Goal: Task Accomplishment & Management: Manage account settings

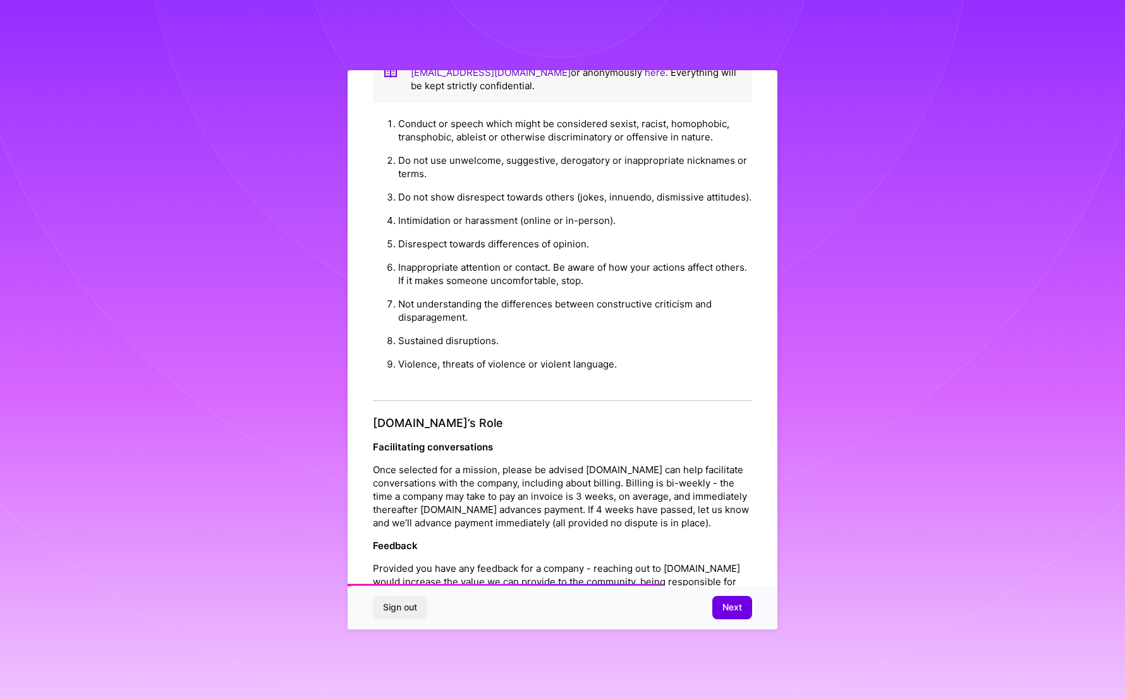
scroll to position [1154, 0]
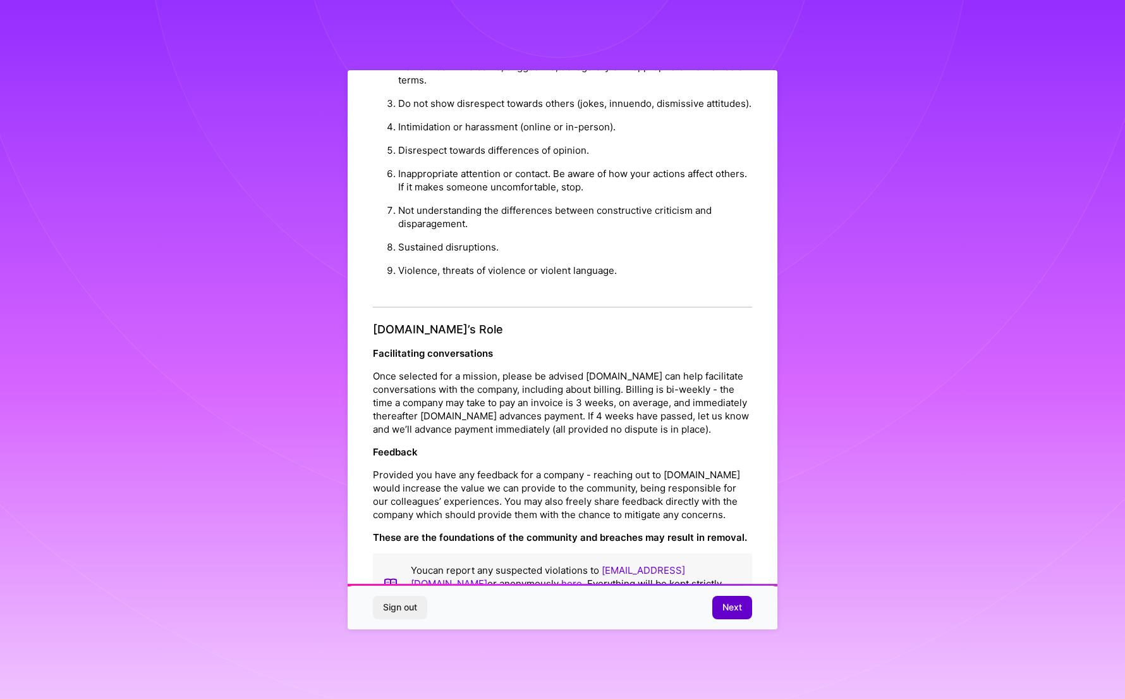
click at [733, 602] on span "Next" at bounding box center [733, 607] width 20 height 13
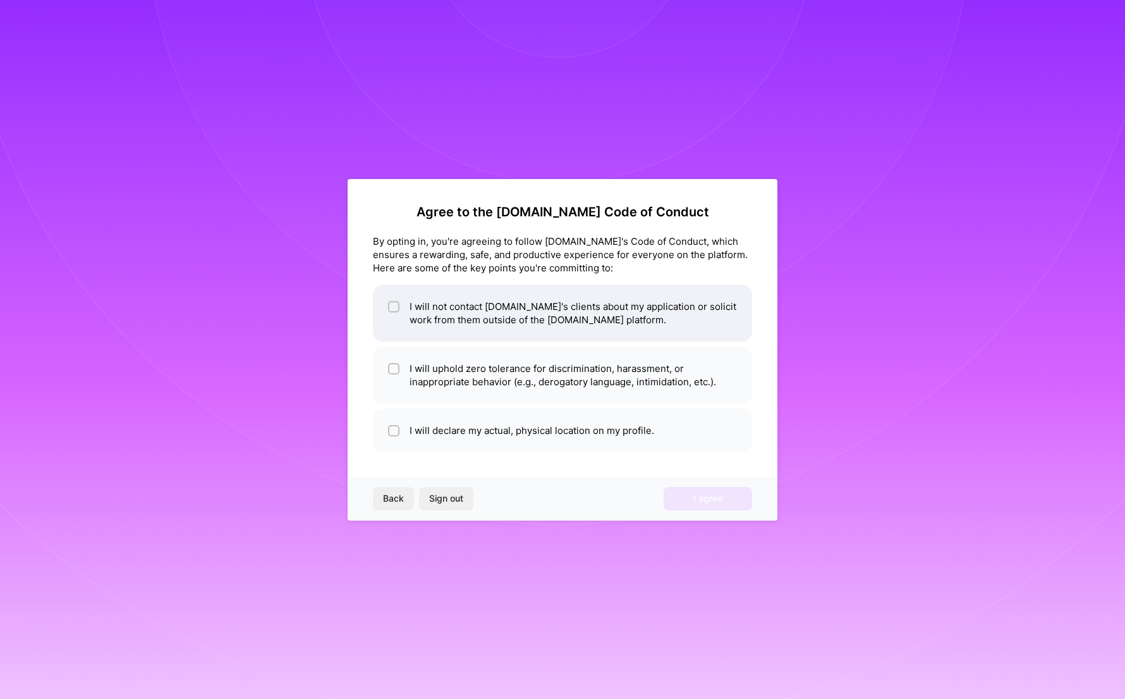
click at [398, 307] on input "checkbox" at bounding box center [395, 307] width 9 height 9
checkbox input "true"
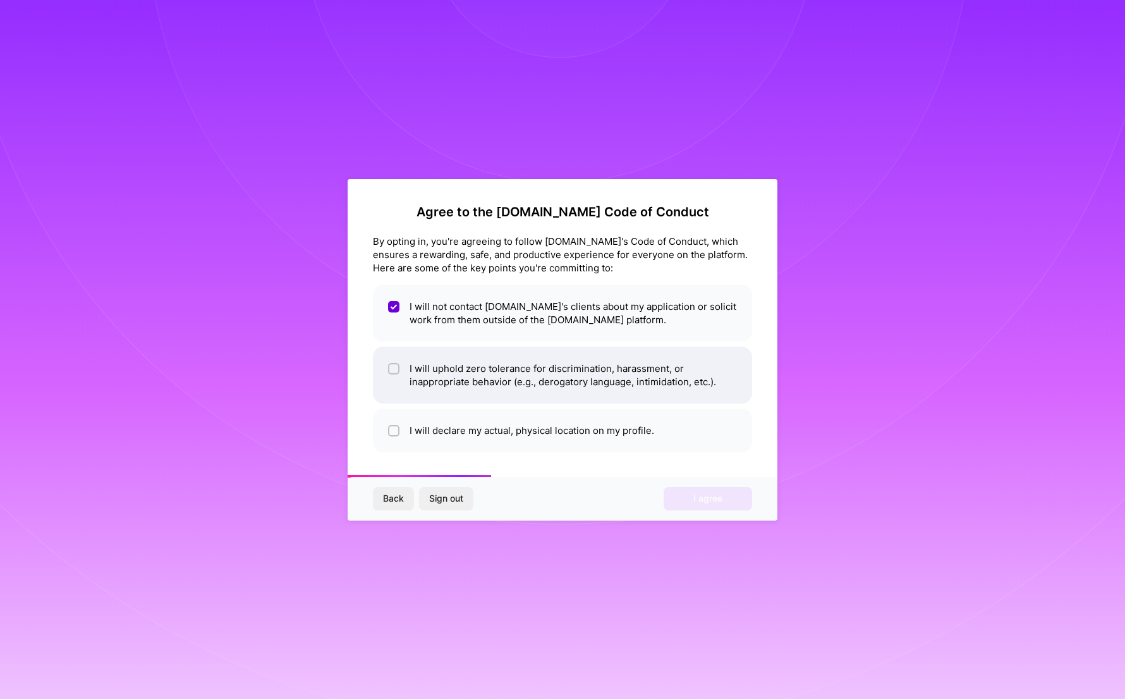
click at [399, 372] on div at bounding box center [393, 368] width 11 height 11
checkbox input "true"
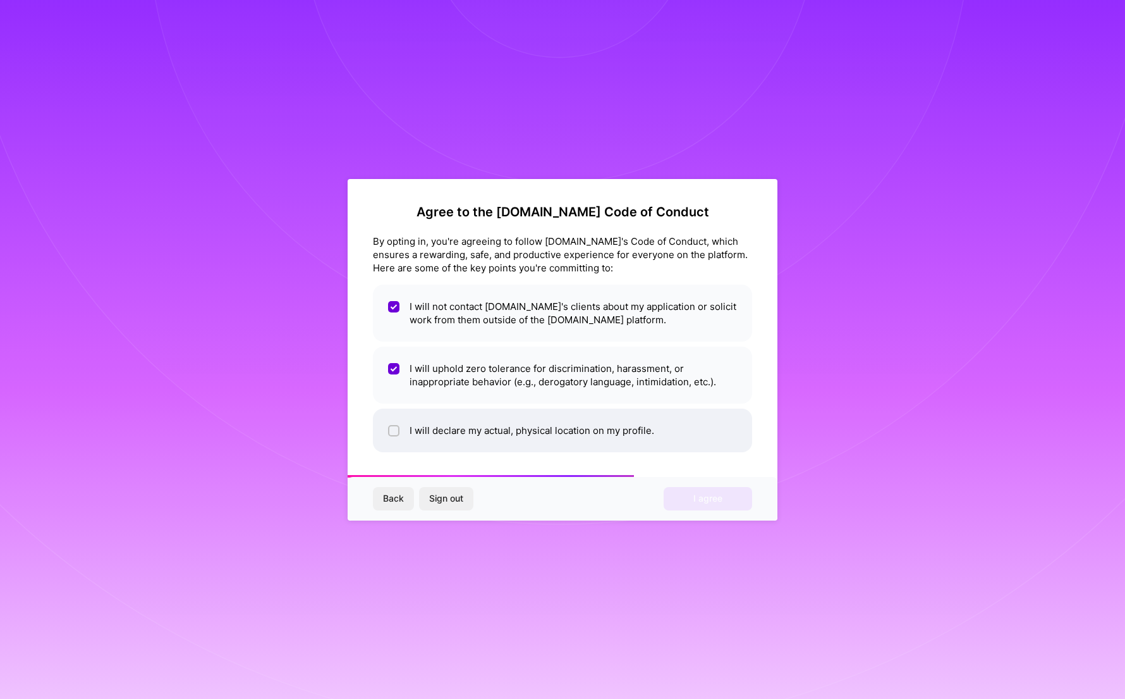
click at [397, 429] on input "checkbox" at bounding box center [395, 431] width 9 height 9
checkbox input "true"
click at [683, 491] on button "I agree" at bounding box center [708, 498] width 89 height 23
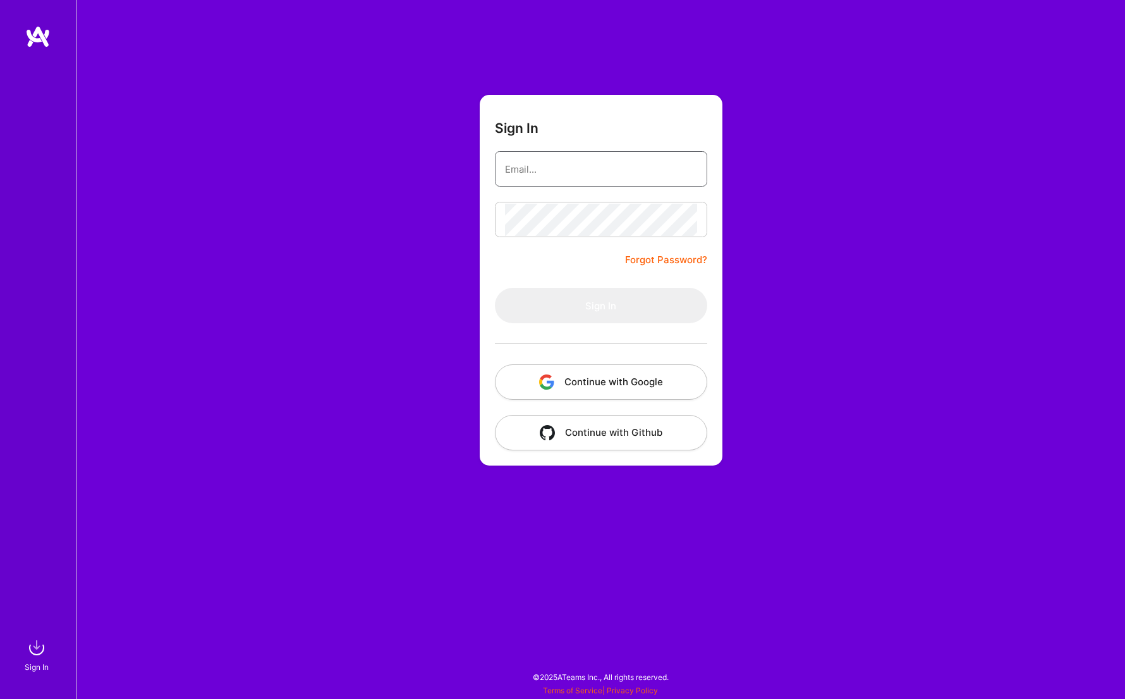
click at [585, 171] on input "email" at bounding box center [601, 169] width 192 height 32
type input "[DOMAIN_NAME][EMAIL_ADDRESS][DOMAIN_NAME]"
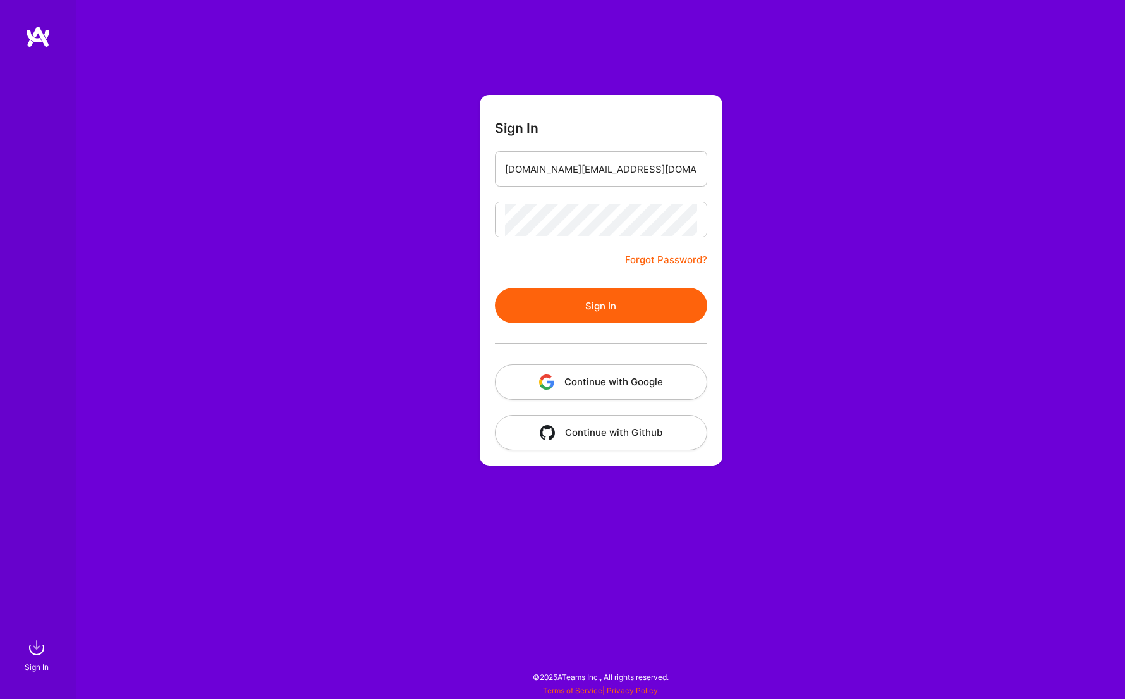
click at [615, 298] on button "Sign In" at bounding box center [601, 305] width 212 height 35
click at [495, 288] on button "Sign In" at bounding box center [601, 305] width 212 height 35
click at [647, 258] on link "Forgot Password?" at bounding box center [666, 259] width 82 height 15
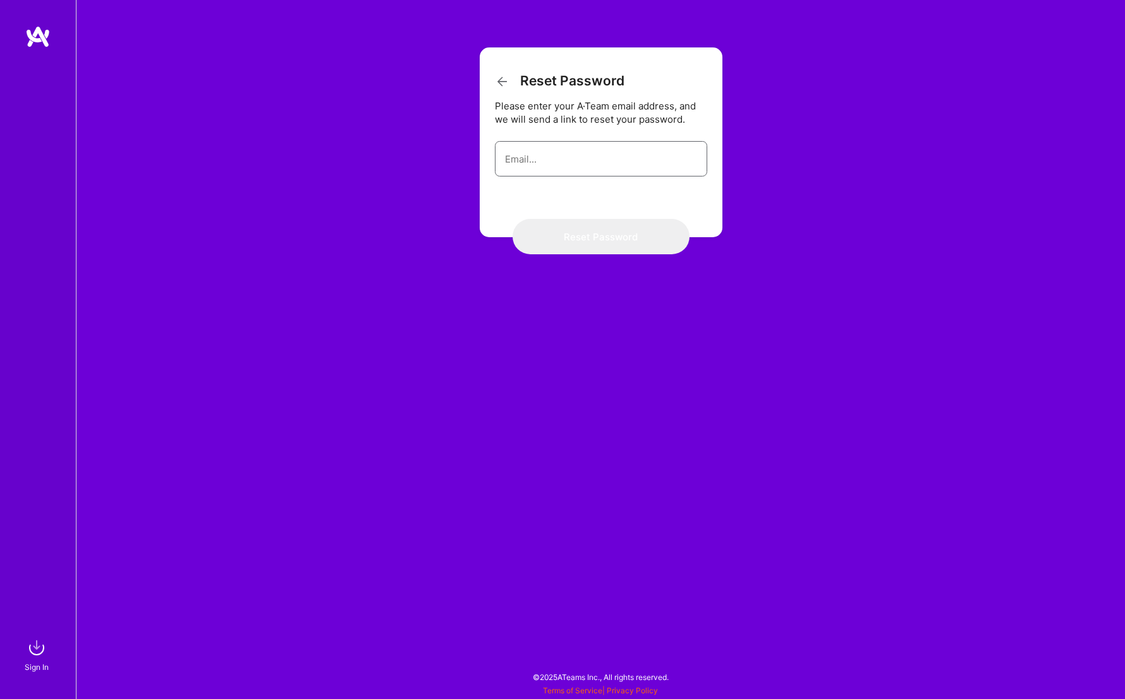
click at [525, 161] on input "email" at bounding box center [601, 159] width 192 height 32
type input "[DOMAIN_NAME][EMAIL_ADDRESS][DOMAIN_NAME]"
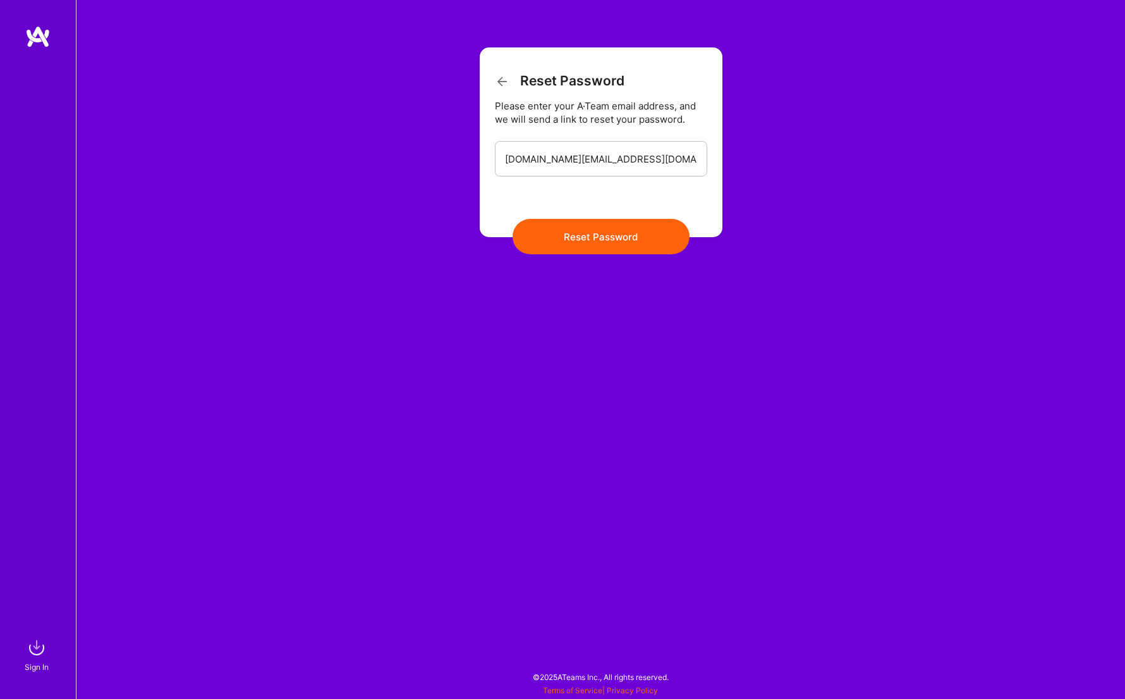
click at [618, 229] on button "Reset Password" at bounding box center [601, 236] width 177 height 35
click at [620, 238] on button "Reset Password" at bounding box center [601, 236] width 177 height 35
click at [37, 35] on img at bounding box center [37, 36] width 25 height 23
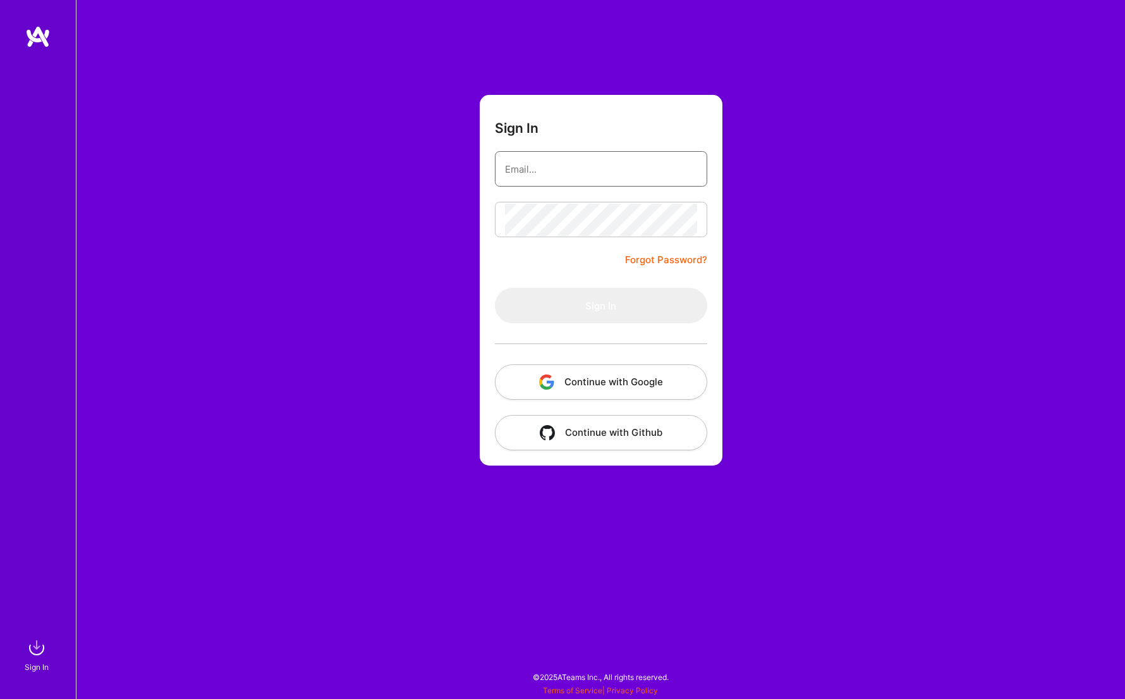
type input "[DOMAIN_NAME][EMAIL_ADDRESS][DOMAIN_NAME]"
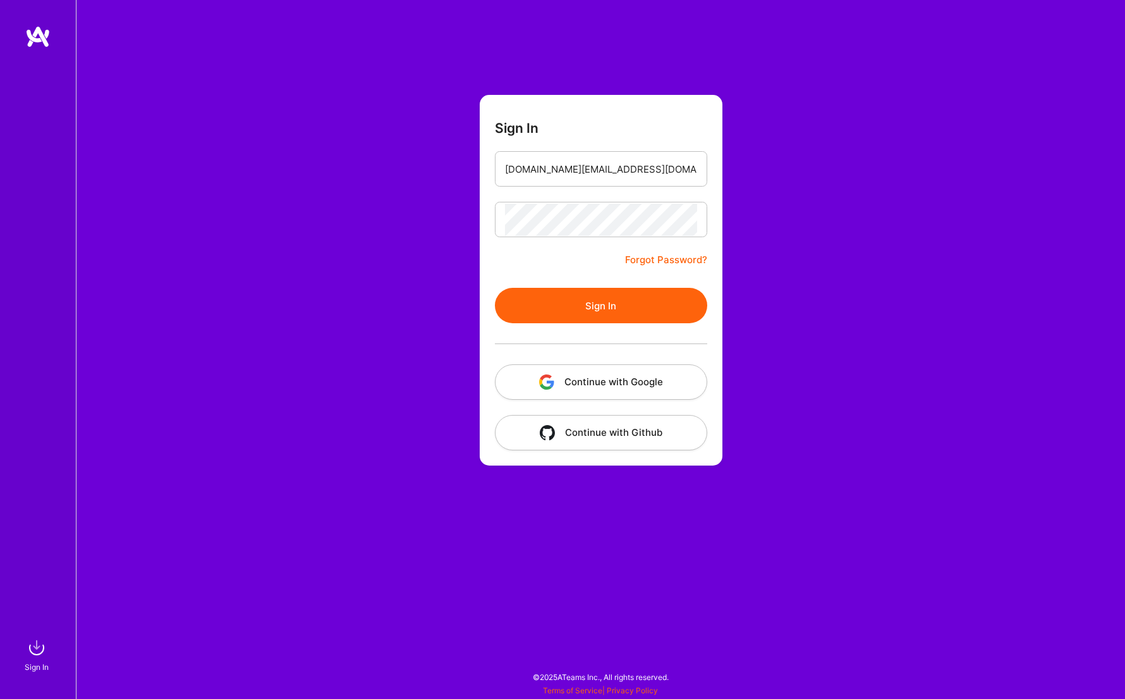
click at [663, 254] on link "Forgot Password?" at bounding box center [666, 259] width 82 height 15
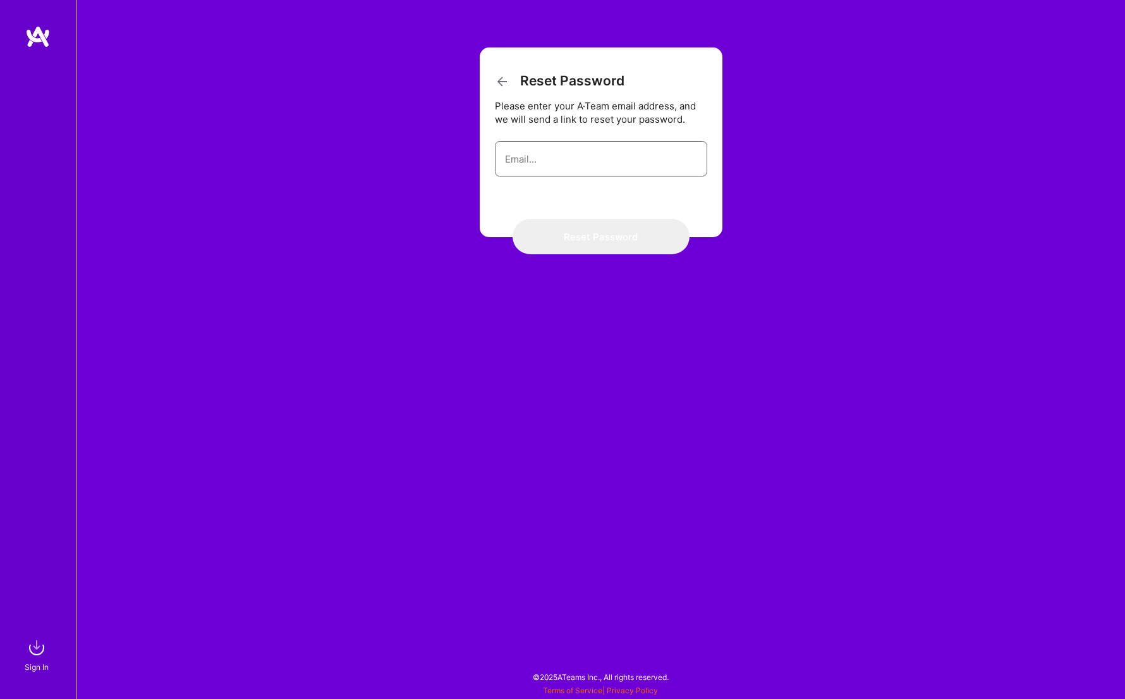
click at [521, 159] on input "email" at bounding box center [601, 159] width 192 height 32
type input "[DOMAIN_NAME][EMAIL_ADDRESS][DOMAIN_NAME]"
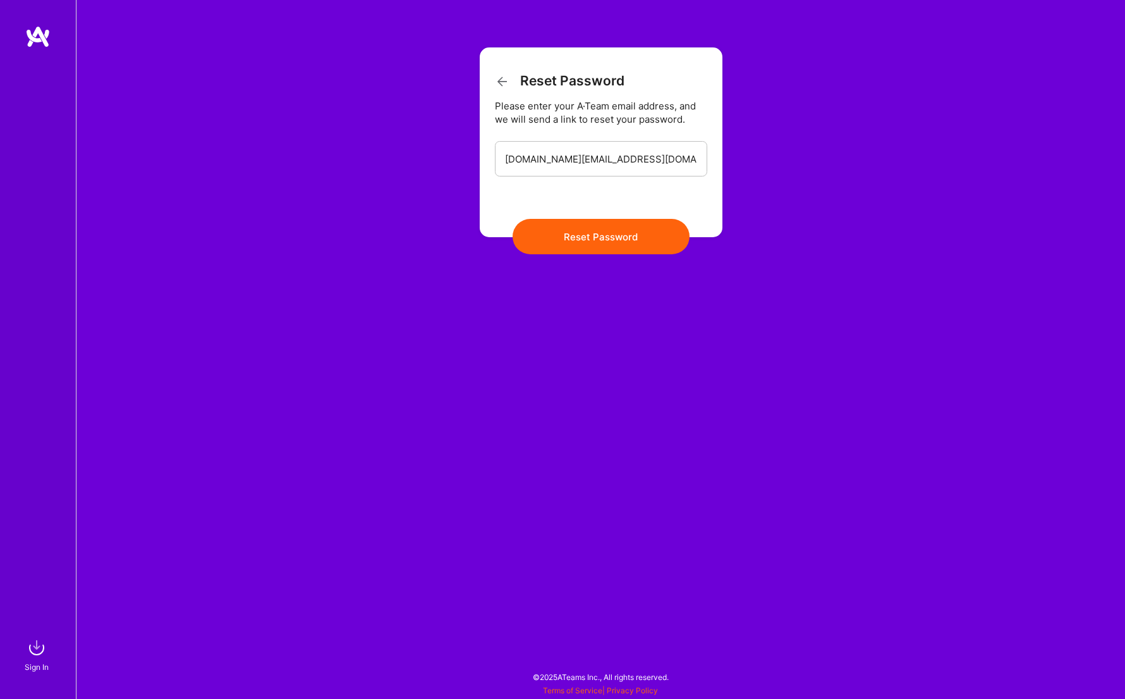
click at [611, 224] on button "Reset Password" at bounding box center [601, 236] width 177 height 35
click at [40, 647] on img at bounding box center [36, 647] width 25 height 25
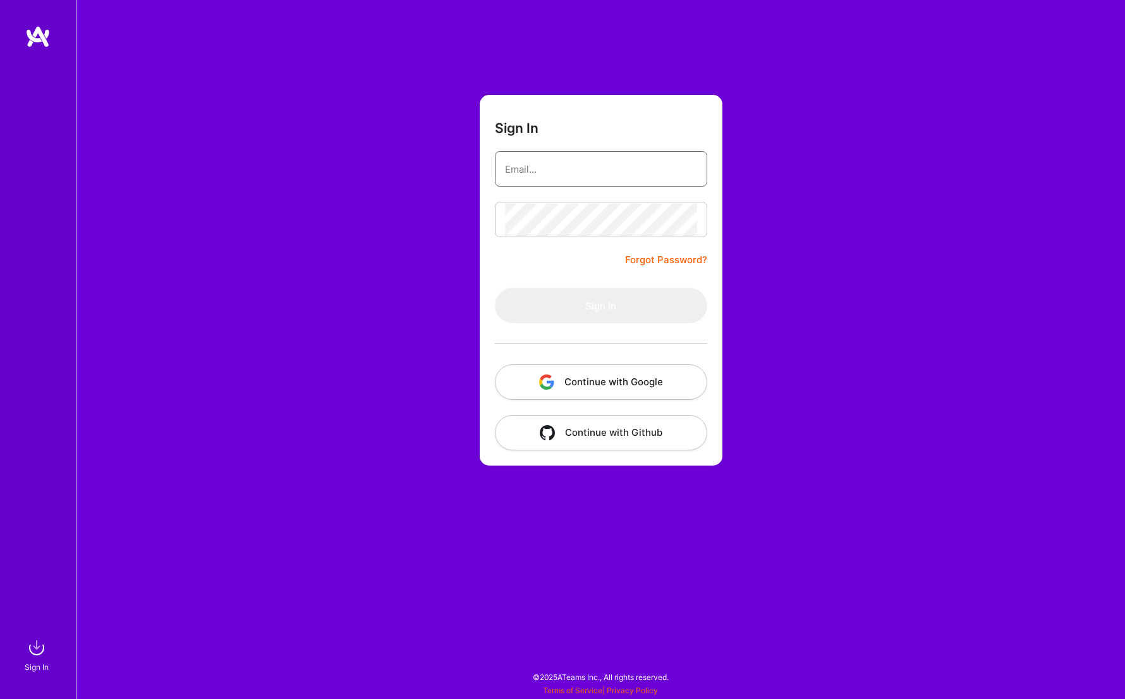
type input "[DOMAIN_NAME][EMAIL_ADDRESS][DOMAIN_NAME]"
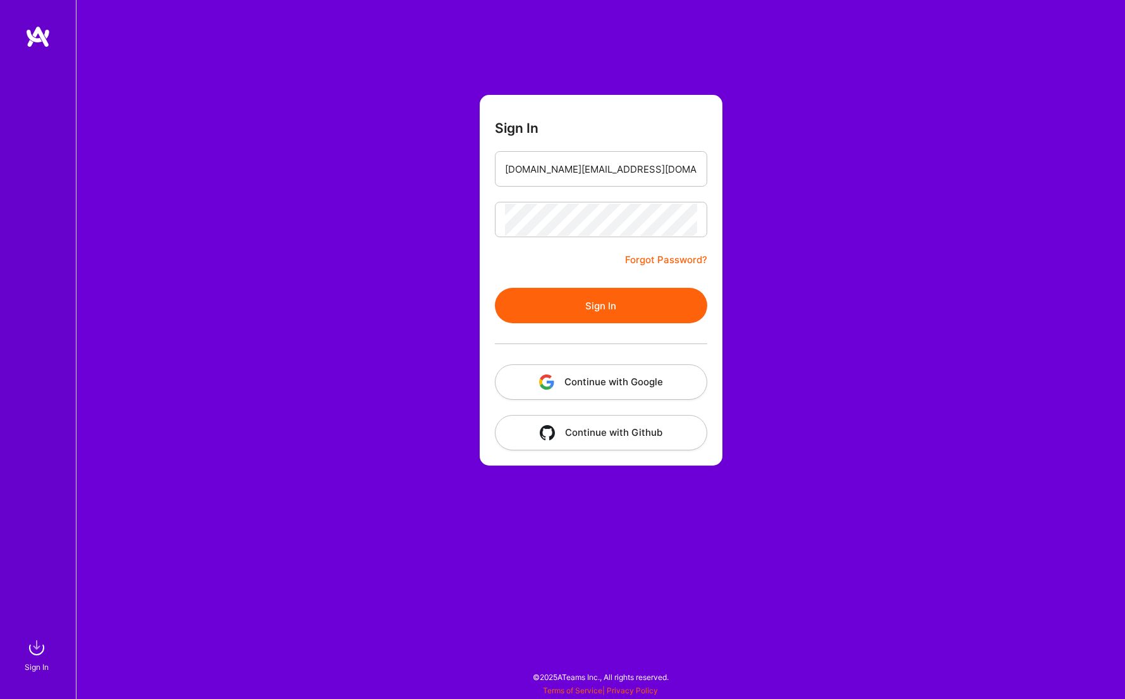
click at [600, 449] on form "Sign In [DOMAIN_NAME][EMAIL_ADDRESS][DOMAIN_NAME] Forgot Password? Sign In Cont…" at bounding box center [601, 280] width 243 height 370
click at [589, 441] on button "Continue with Github" at bounding box center [601, 432] width 212 height 35
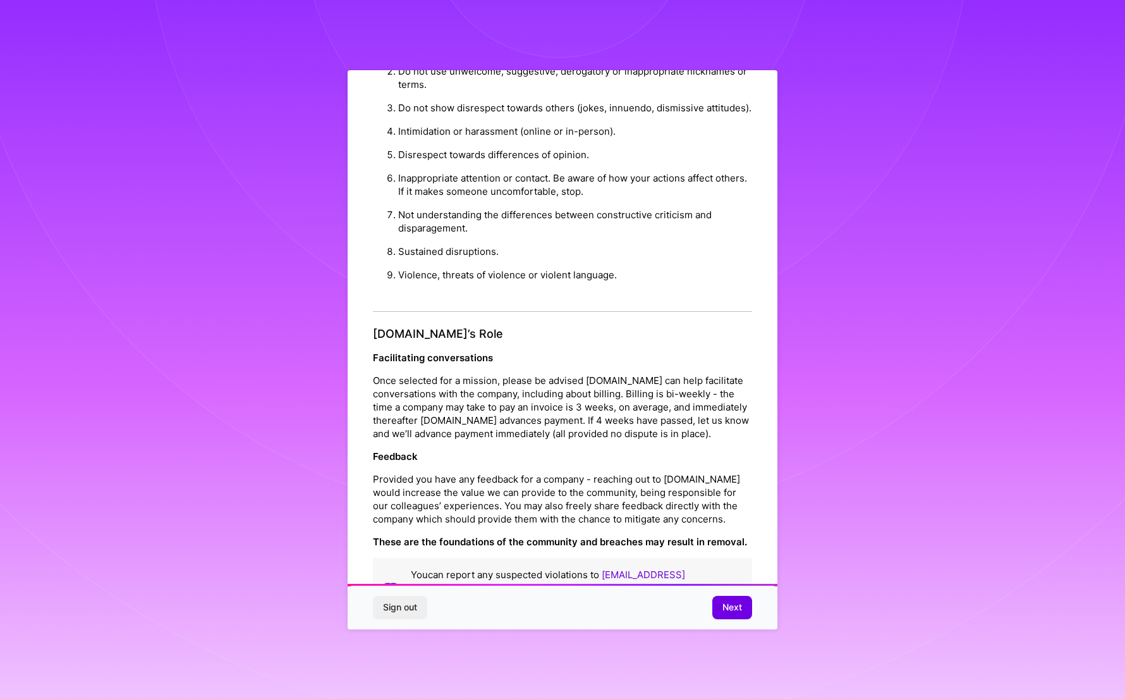
scroll to position [1154, 0]
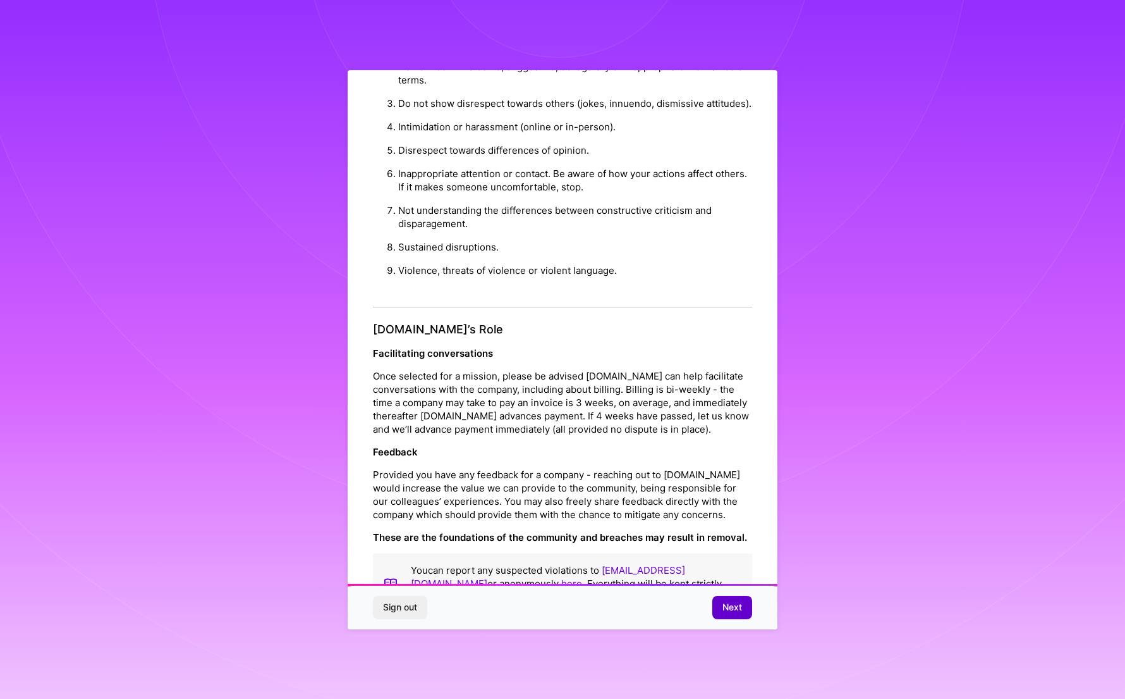
click at [725, 603] on span "Next" at bounding box center [733, 607] width 20 height 13
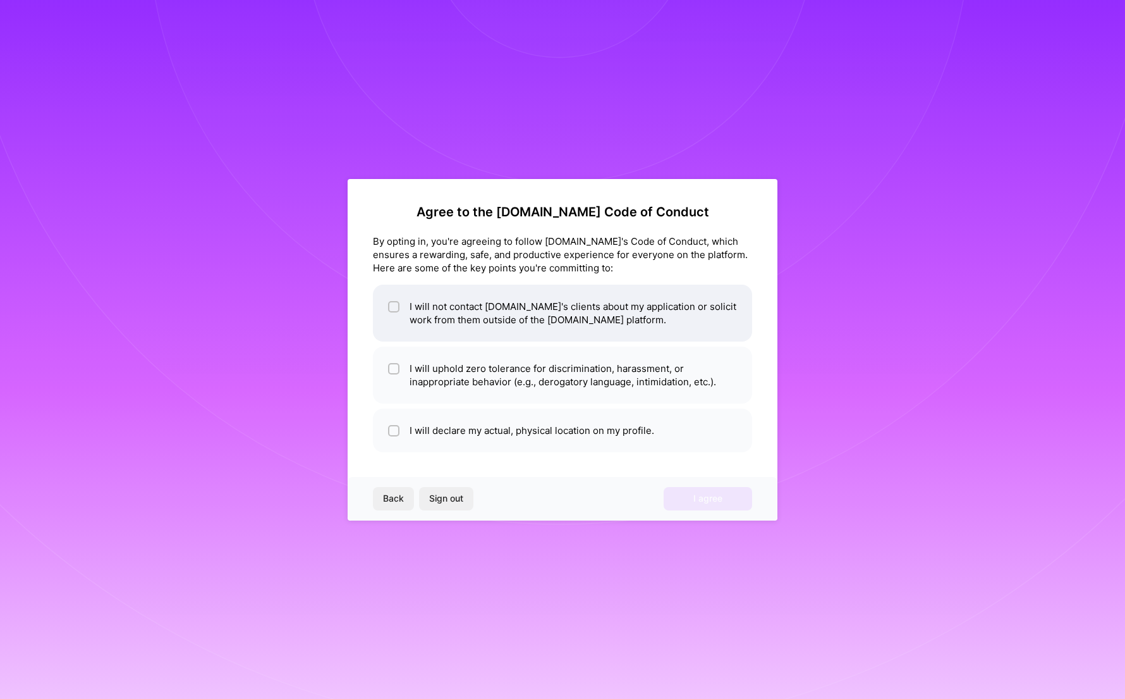
click at [419, 307] on li "I will not contact [DOMAIN_NAME]'s clients about my application or solicit work…" at bounding box center [562, 312] width 379 height 57
checkbox input "true"
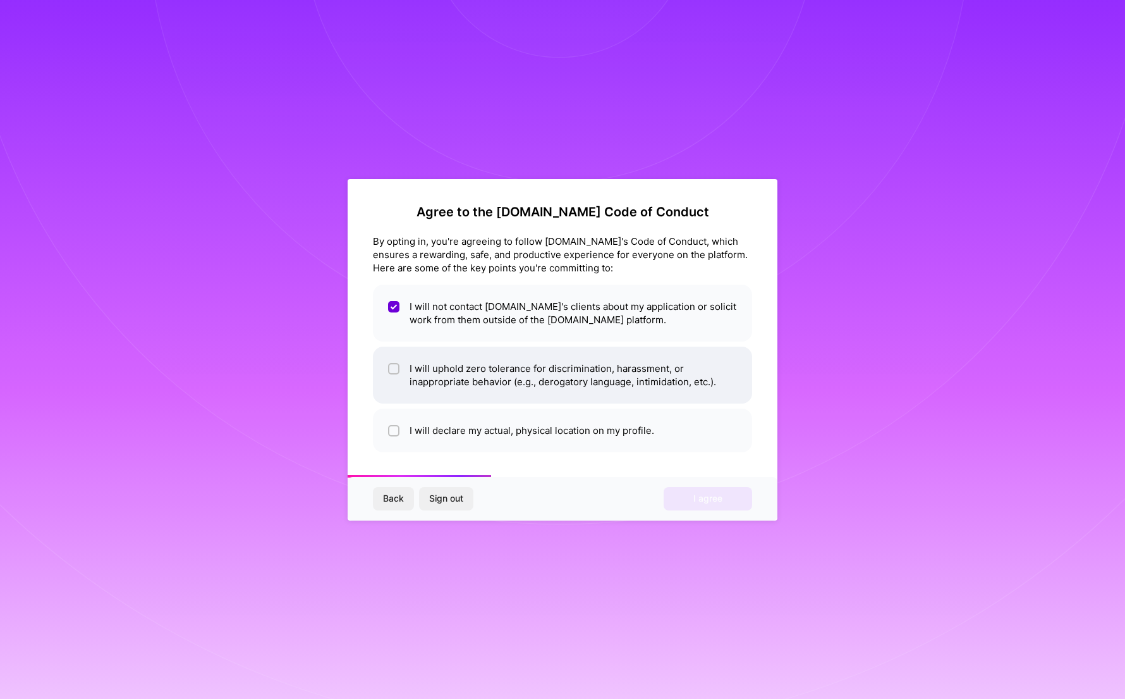
click at [461, 368] on li "I will uphold zero tolerance for discrimination, harassment, or inappropriate b…" at bounding box center [562, 374] width 379 height 57
checkbox input "true"
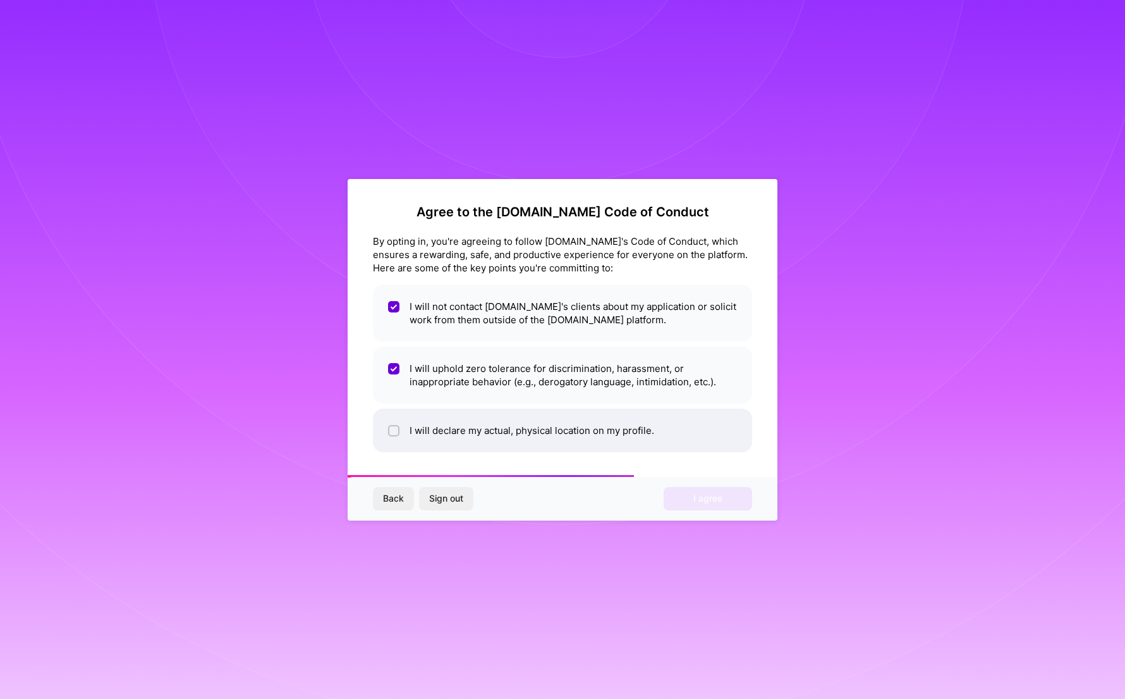
click at [515, 408] on li "I will declare my actual, physical location on my profile." at bounding box center [562, 430] width 379 height 44
checkbox input "true"
click at [700, 505] on button "I agree" at bounding box center [708, 498] width 89 height 23
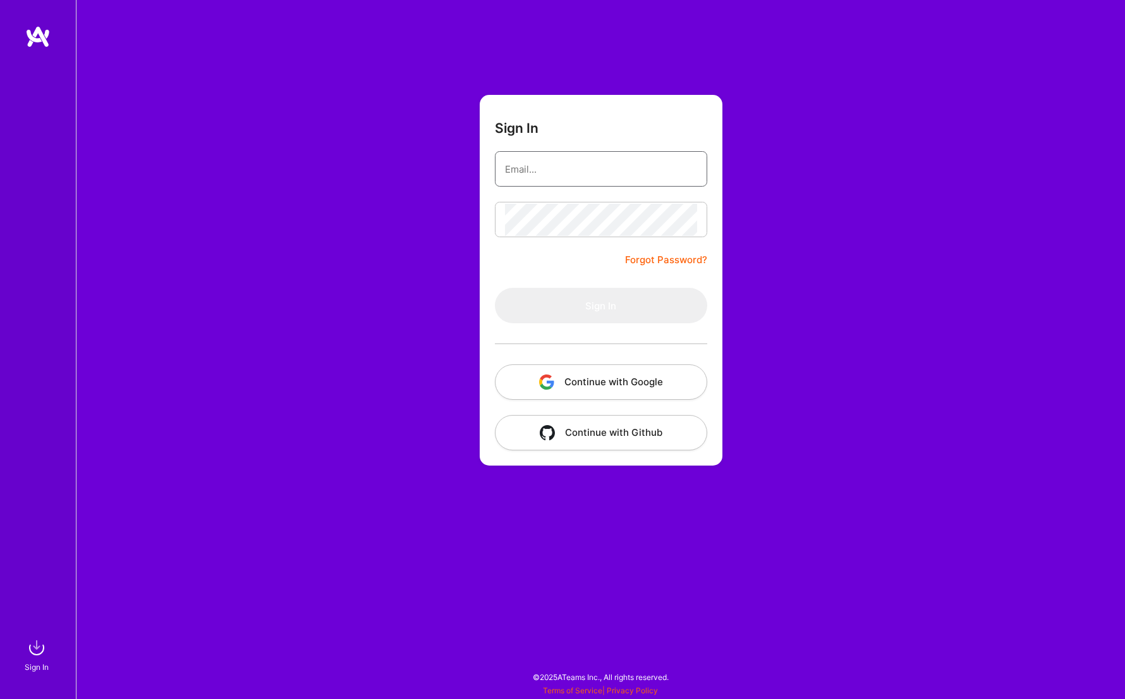
type input "[DOMAIN_NAME][EMAIL_ADDRESS][DOMAIN_NAME]"
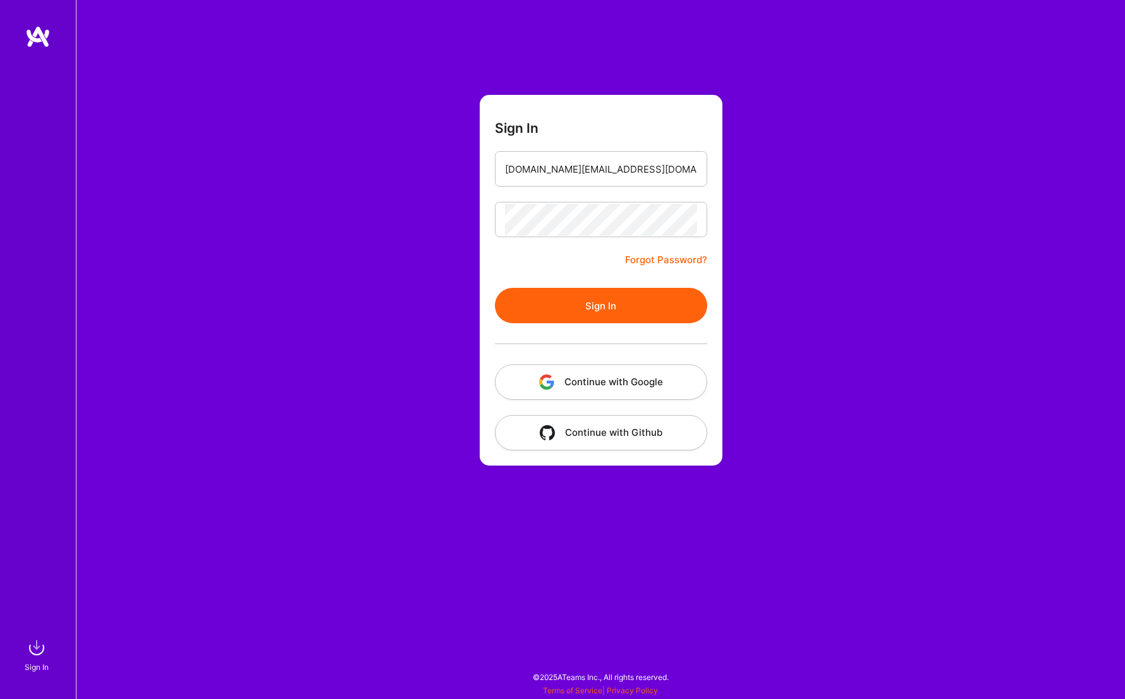
click at [628, 375] on button "Continue with Google" at bounding box center [601, 381] width 212 height 35
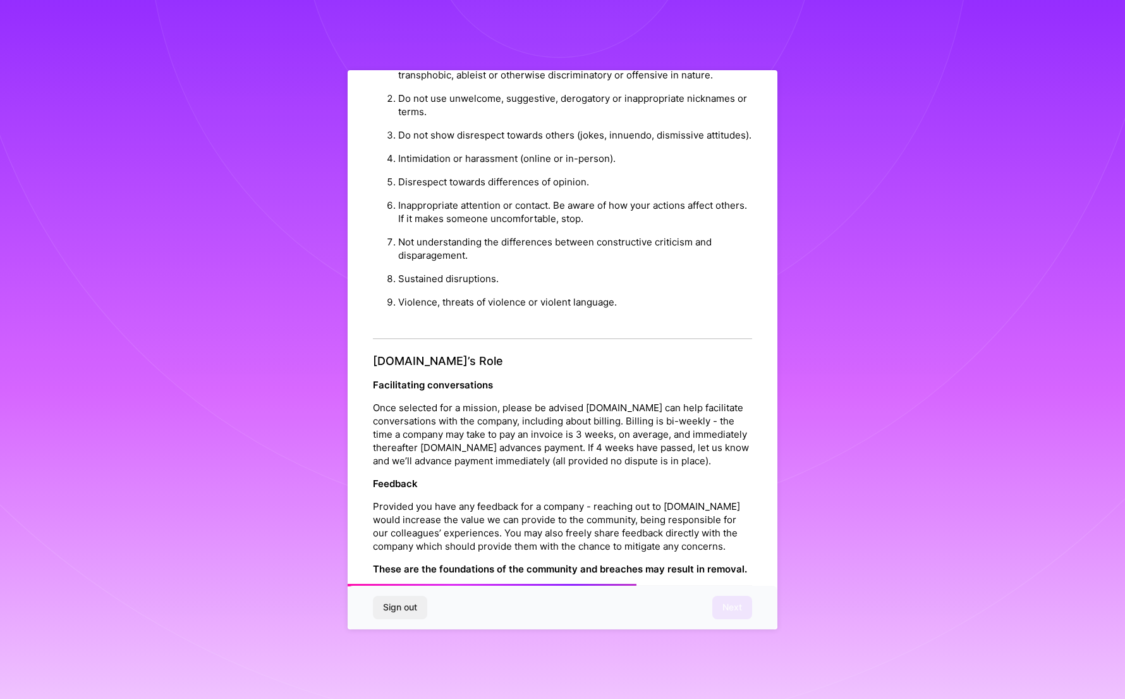
scroll to position [1154, 0]
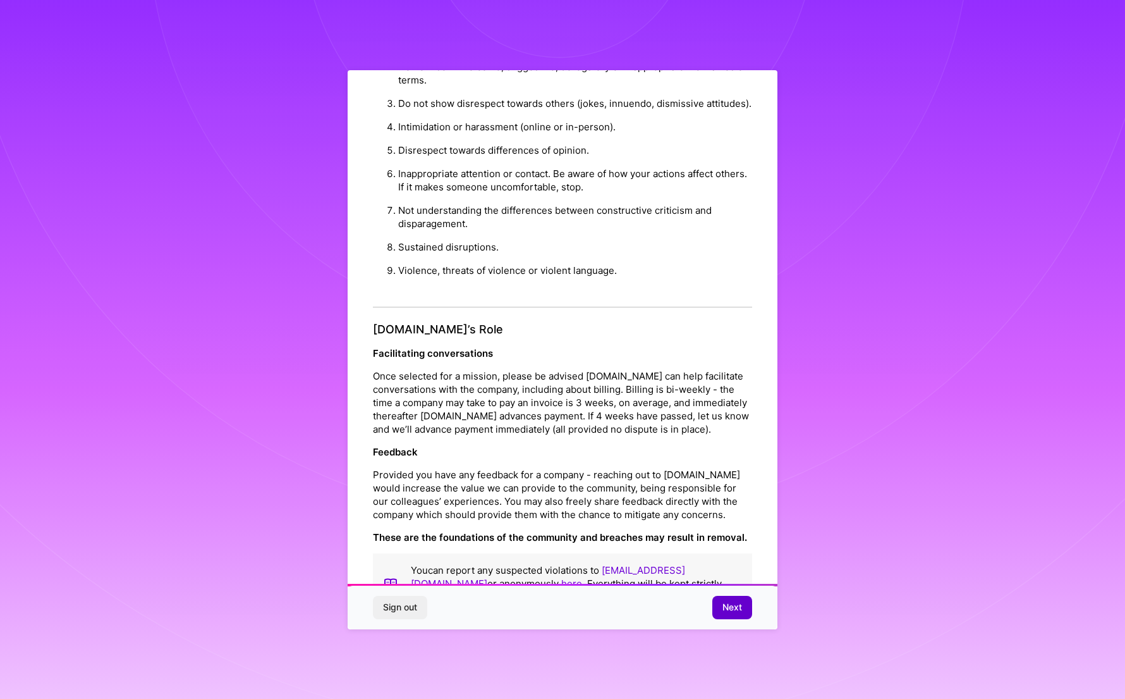
click at [732, 613] on span "Next" at bounding box center [733, 607] width 20 height 13
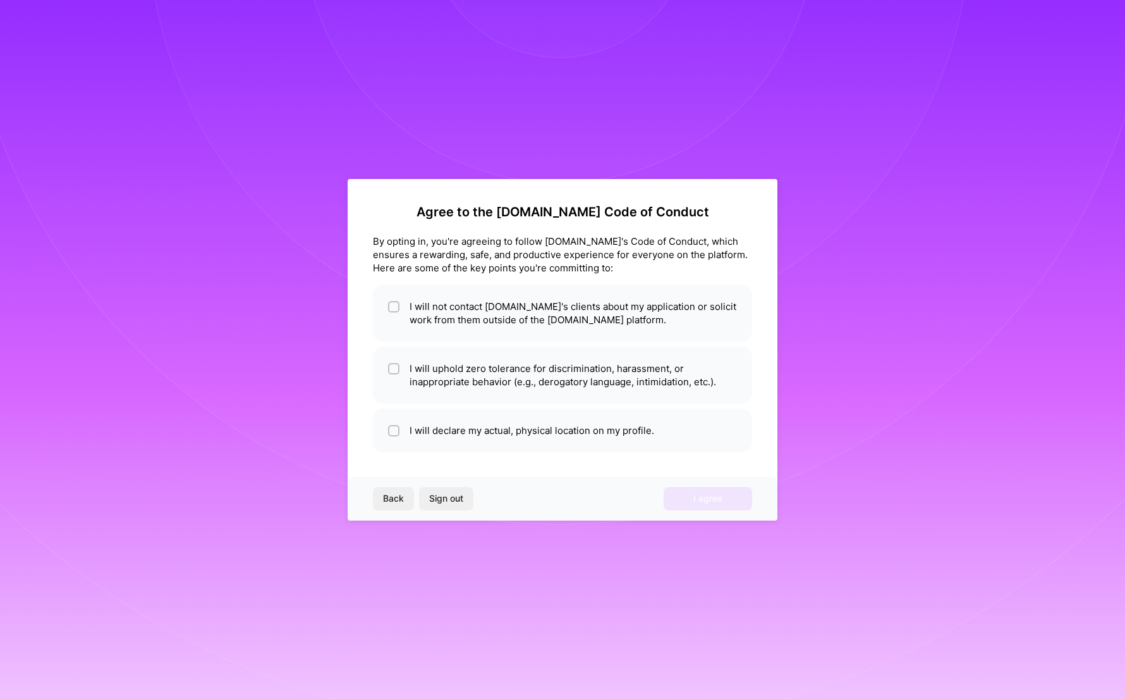
scroll to position [0, 0]
click at [479, 320] on li "I will not contact [DOMAIN_NAME]'s clients about my application or solicit work…" at bounding box center [562, 312] width 379 height 57
checkbox input "true"
click at [492, 365] on li "I will uphold zero tolerance for discrimination, harassment, or inappropriate b…" at bounding box center [562, 374] width 379 height 57
checkbox input "true"
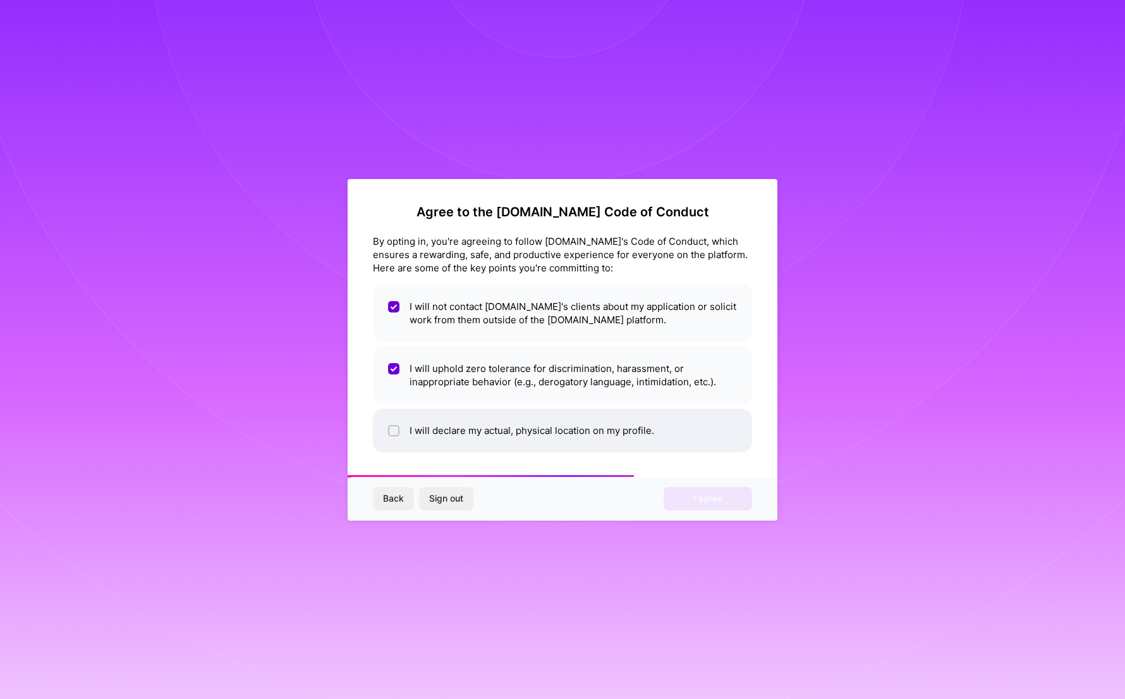
click at [539, 430] on li "I will declare my actual, physical location on my profile." at bounding box center [562, 430] width 379 height 44
checkbox input "true"
click at [705, 500] on span "I agree" at bounding box center [708, 498] width 29 height 13
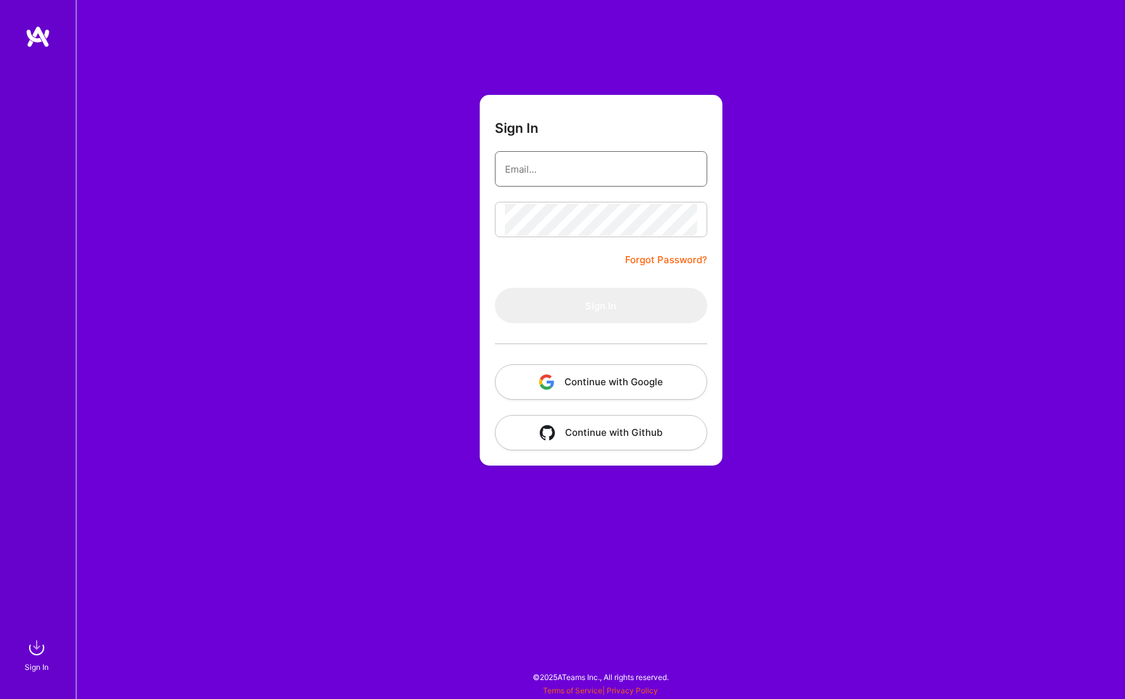
type input "[DOMAIN_NAME][EMAIL_ADDRESS][DOMAIN_NAME]"
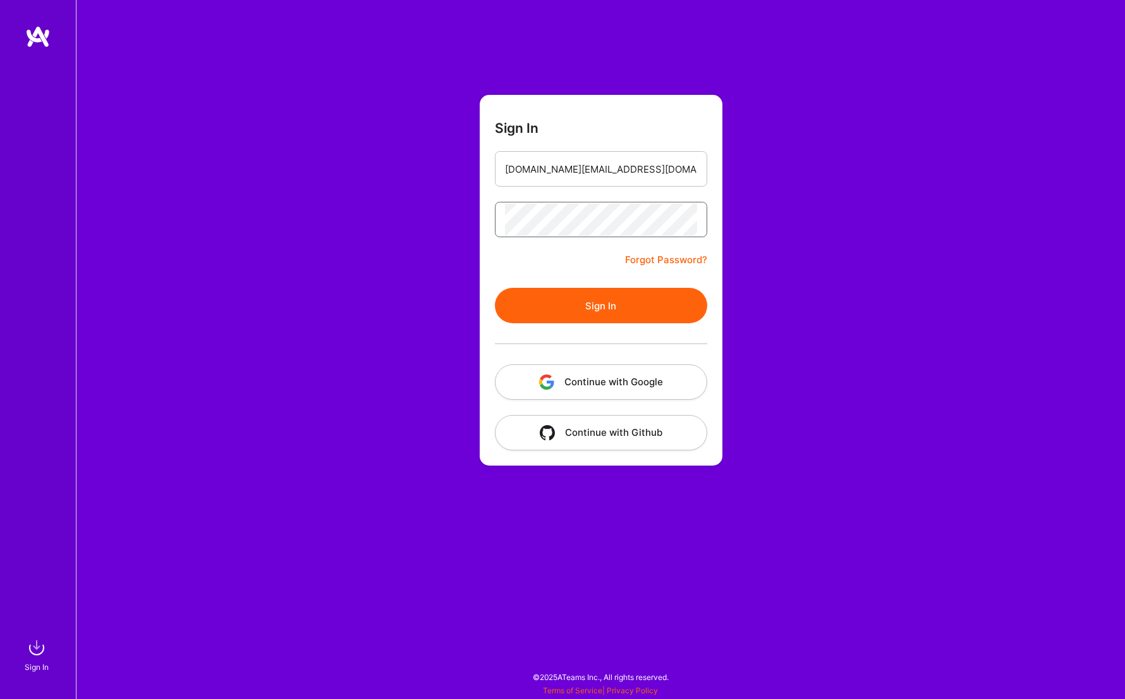
click at [495, 288] on button "Sign In" at bounding box center [601, 305] width 212 height 35
click at [28, 30] on img at bounding box center [37, 36] width 25 height 23
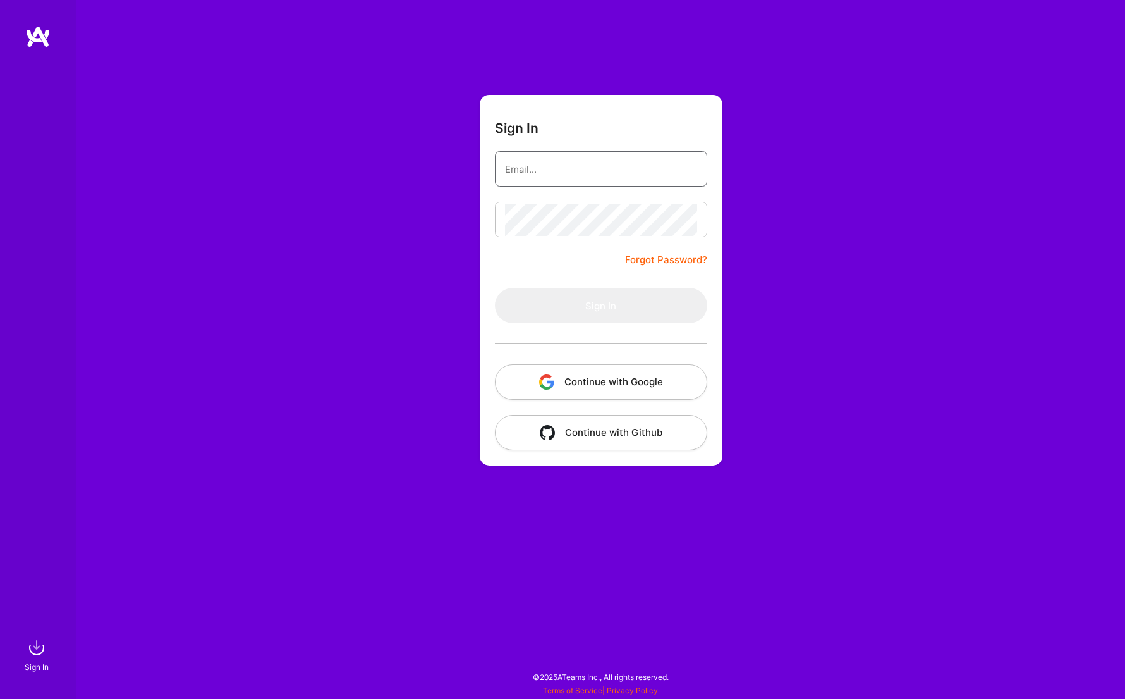
type input "[DOMAIN_NAME][EMAIL_ADDRESS][DOMAIN_NAME]"
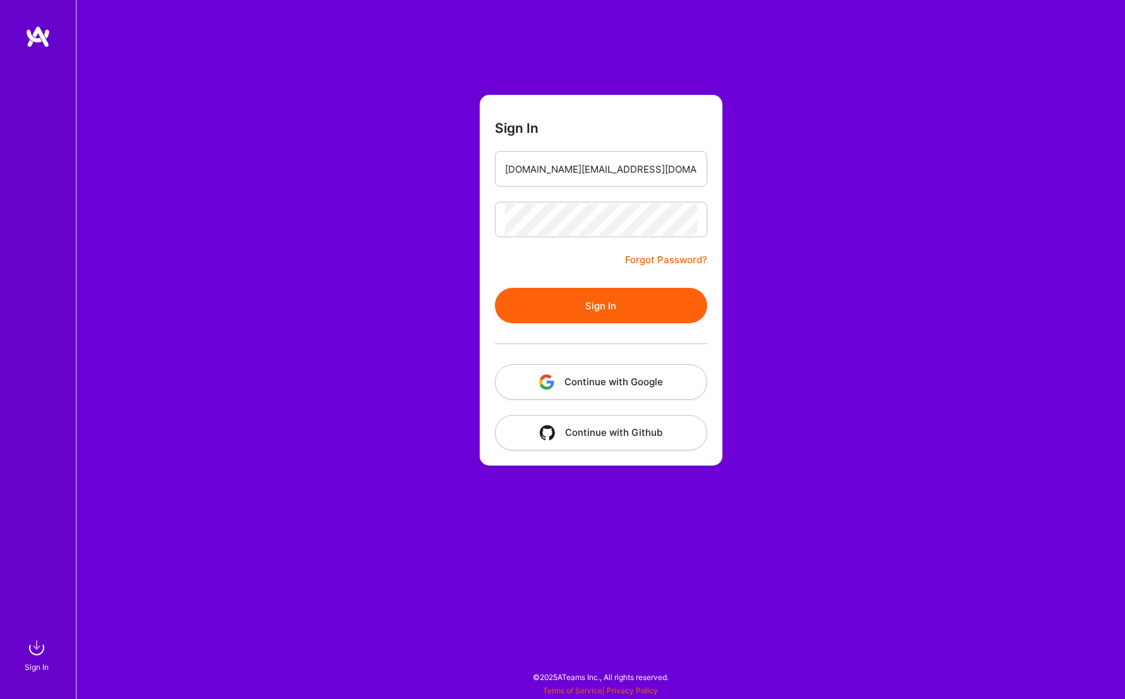
click at [42, 33] on img at bounding box center [37, 36] width 25 height 23
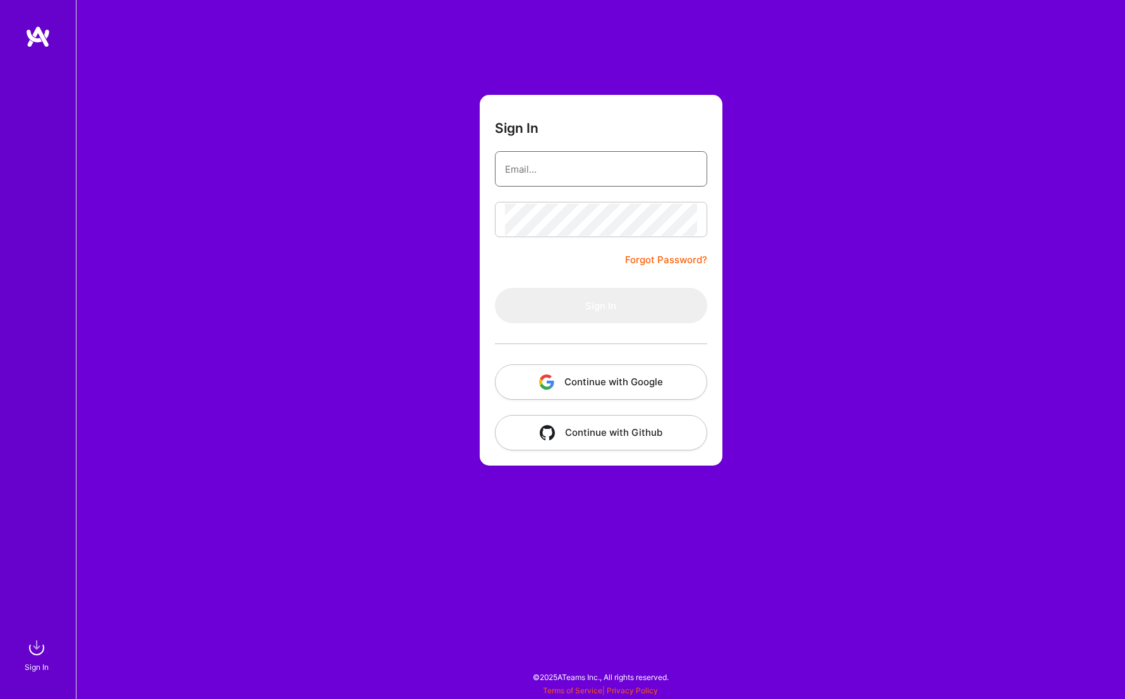
type input "[DOMAIN_NAME][EMAIL_ADDRESS][DOMAIN_NAME]"
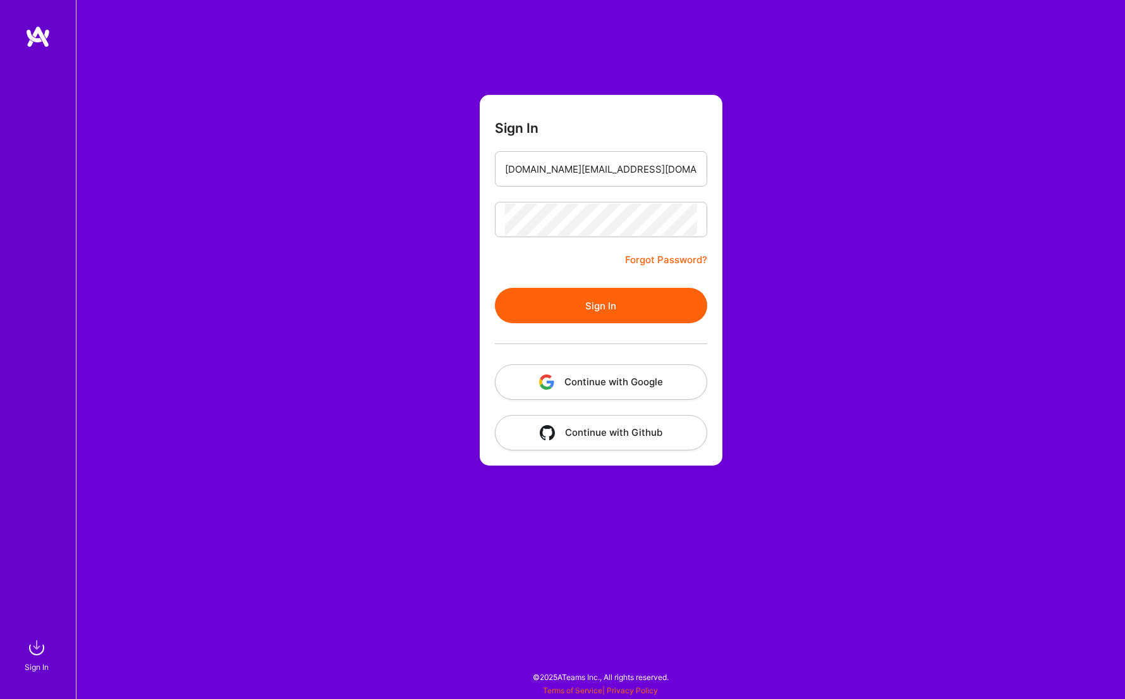
click at [44, 37] on img at bounding box center [37, 36] width 25 height 23
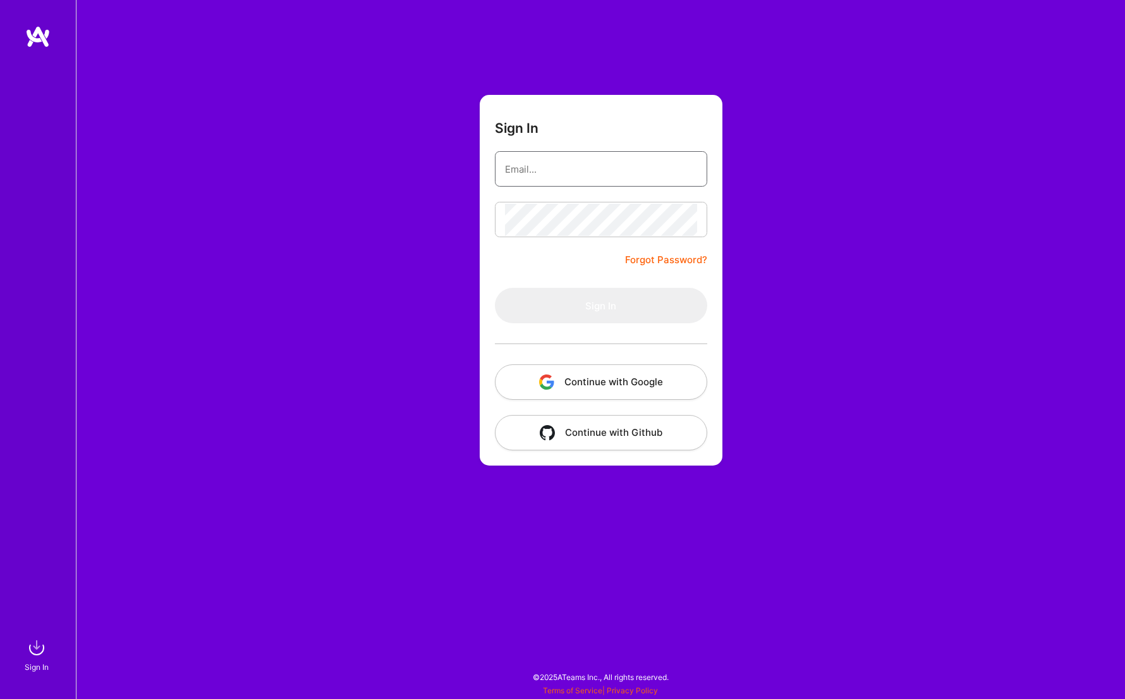
type input "[DOMAIN_NAME][EMAIL_ADDRESS][DOMAIN_NAME]"
